Goal: Task Accomplishment & Management: Use online tool/utility

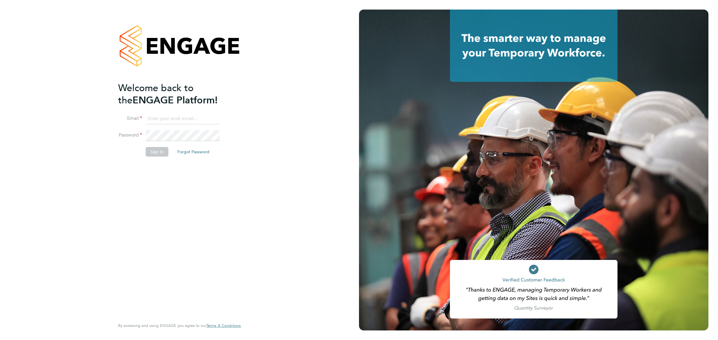
type input "[EMAIL_ADDRESS][DOMAIN_NAME]"
click at [156, 154] on button "Sign In" at bounding box center [157, 152] width 23 height 10
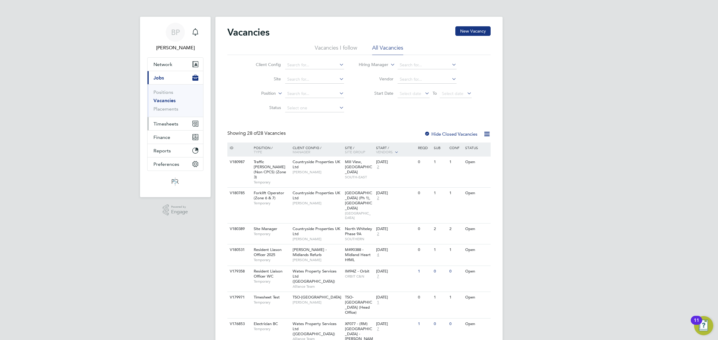
click at [167, 125] on span "Timesheets" at bounding box center [165, 124] width 25 height 6
click at [170, 107] on link "Timesheets" at bounding box center [165, 106] width 25 height 6
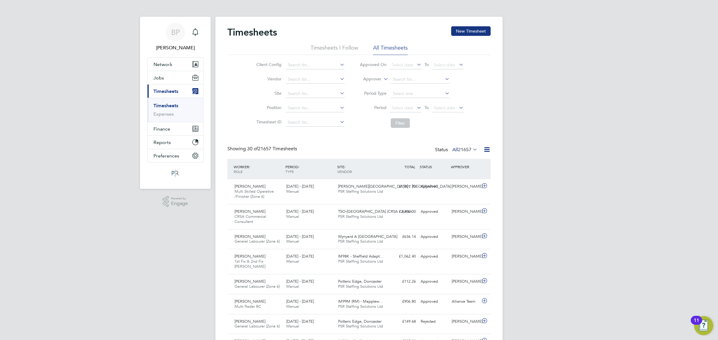
click at [486, 150] on icon at bounding box center [486, 149] width 7 height 7
click at [436, 164] on li "Export Timesheets" at bounding box center [449, 164] width 79 height 8
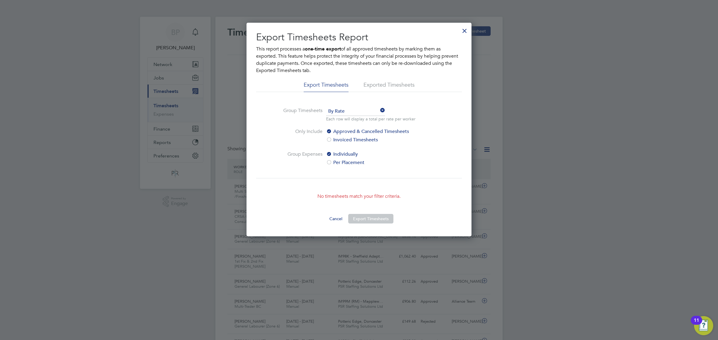
click at [463, 30] on div at bounding box center [464, 29] width 11 height 11
